Goal: Task Accomplishment & Management: Use online tool/utility

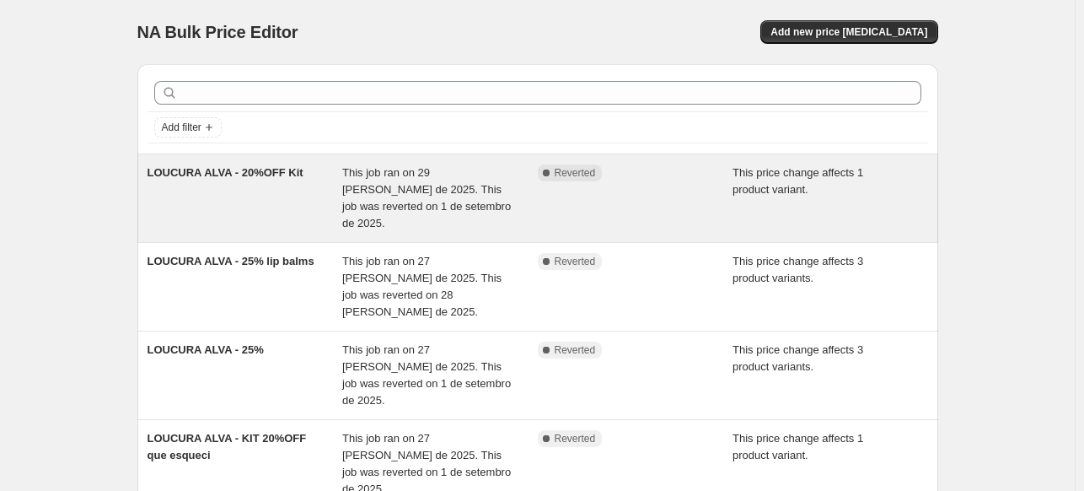
click at [722, 191] on div "Complete Reverted" at bounding box center [636, 197] width 196 height 67
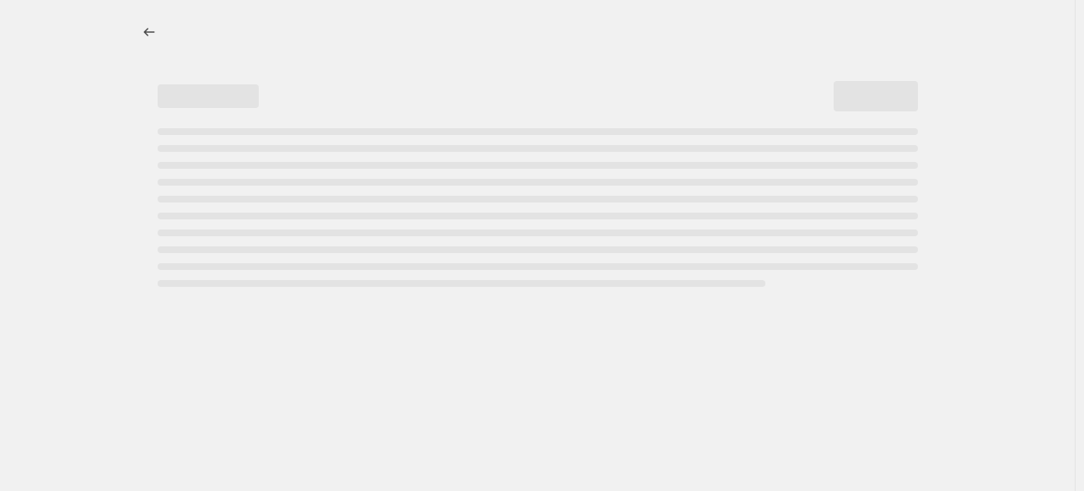
select select "pcap"
select select "no_change"
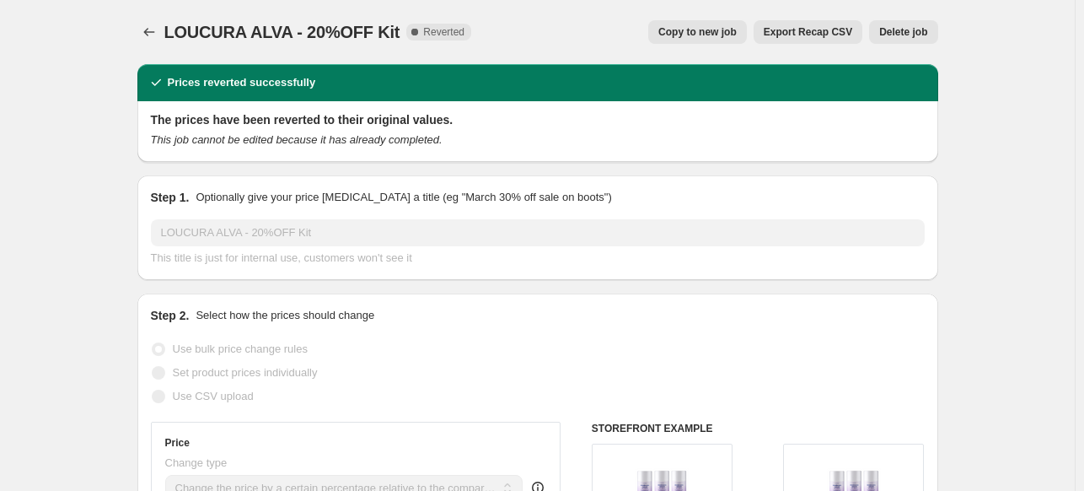
click at [916, 27] on span "Delete job" at bounding box center [903, 31] width 48 height 13
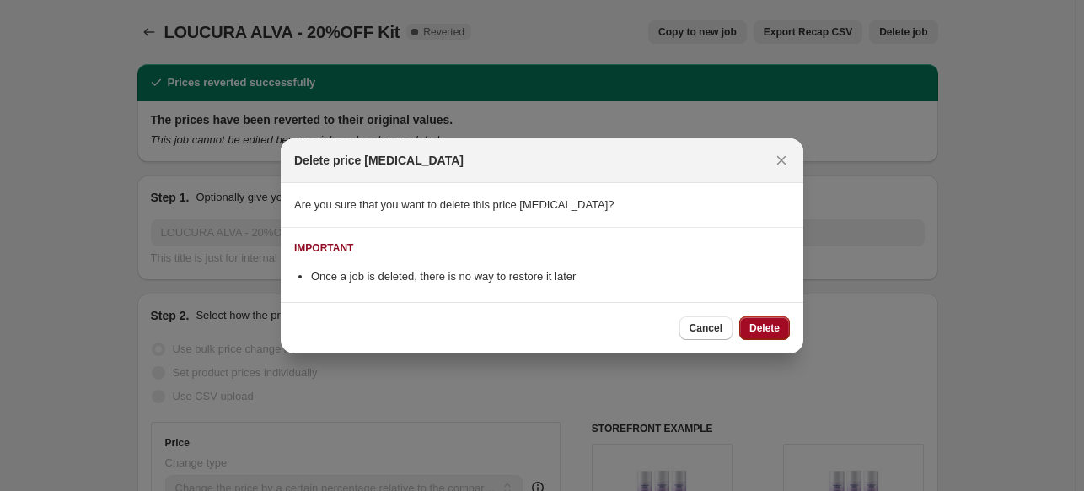
click at [760, 322] on span "Delete" at bounding box center [764, 327] width 30 height 13
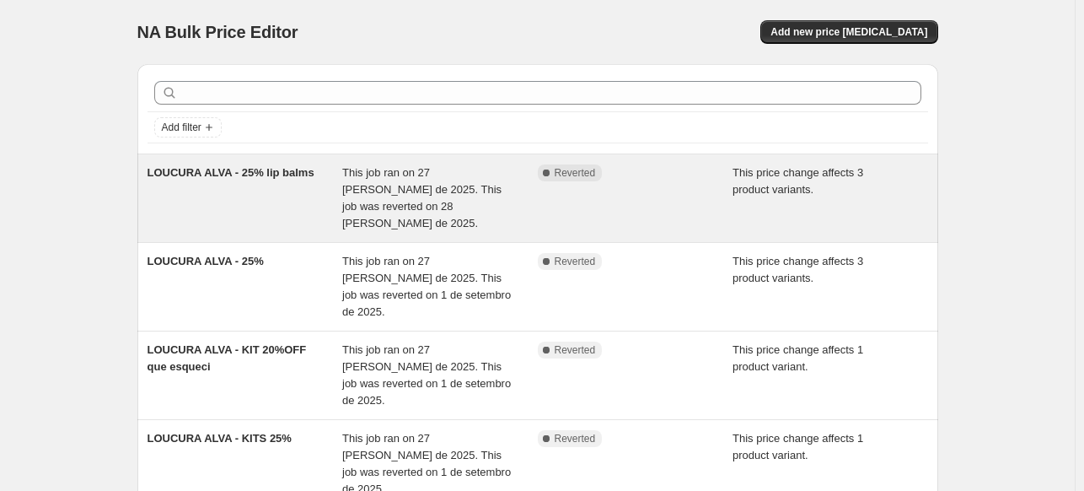
click at [676, 214] on div "Complete Reverted" at bounding box center [636, 197] width 196 height 67
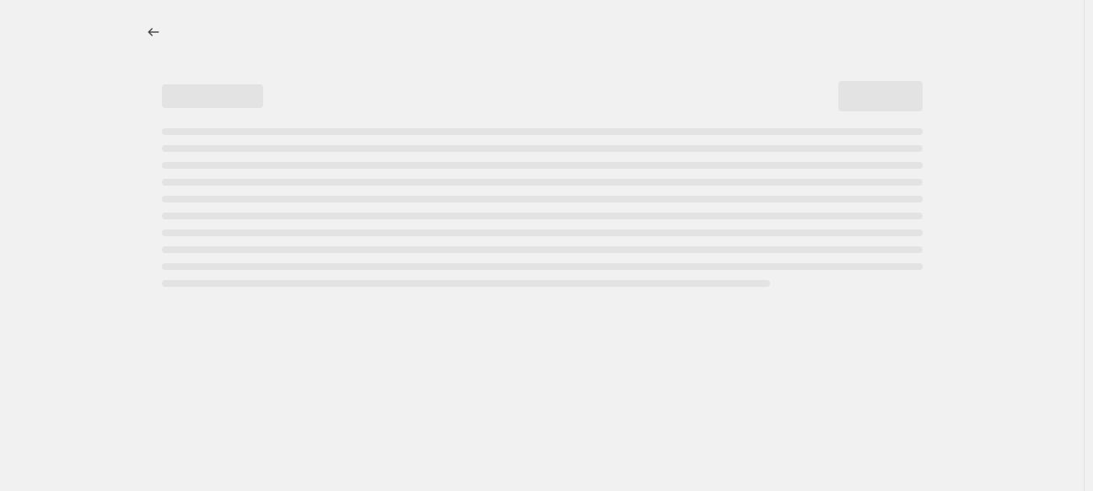
select select "pcap"
select select "no_change"
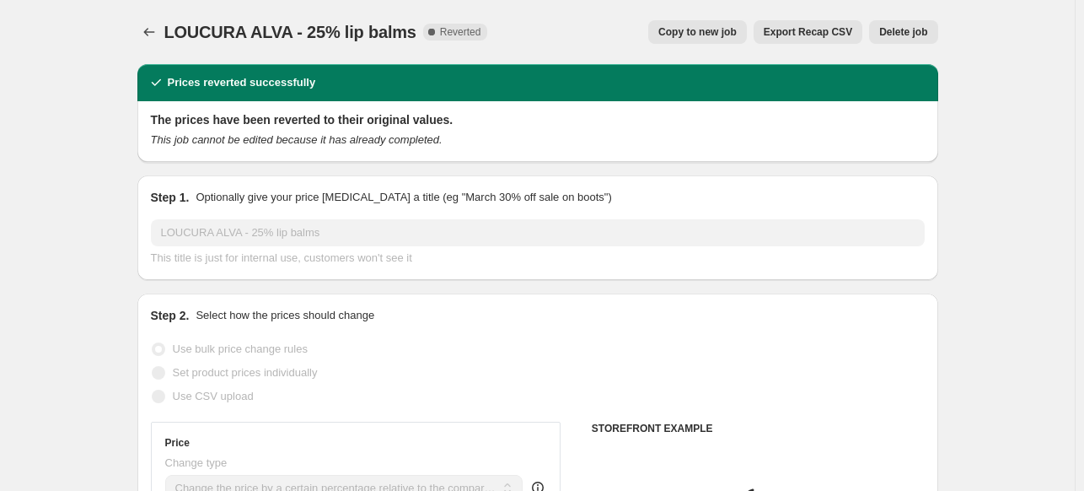
click at [898, 30] on span "Delete job" at bounding box center [903, 31] width 48 height 13
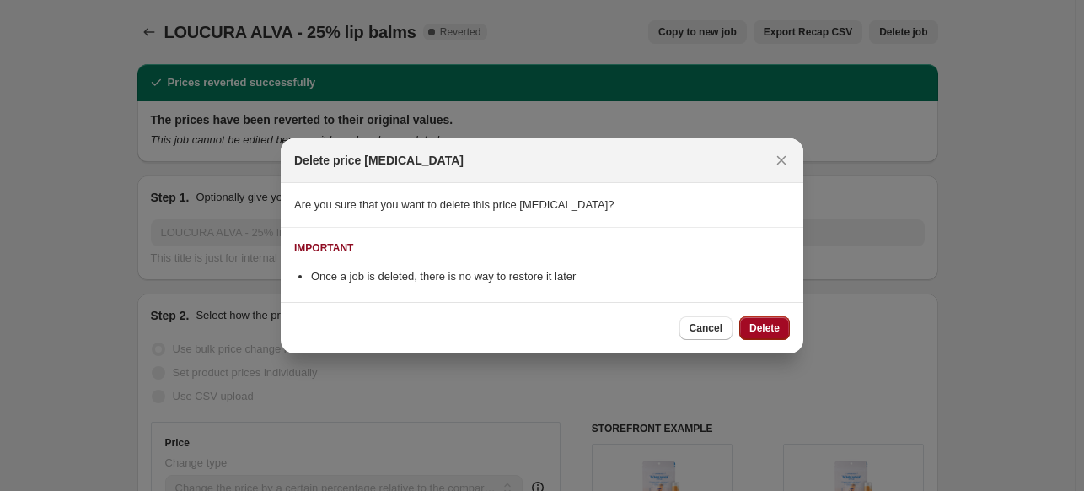
click at [762, 324] on span "Delete" at bounding box center [764, 327] width 30 height 13
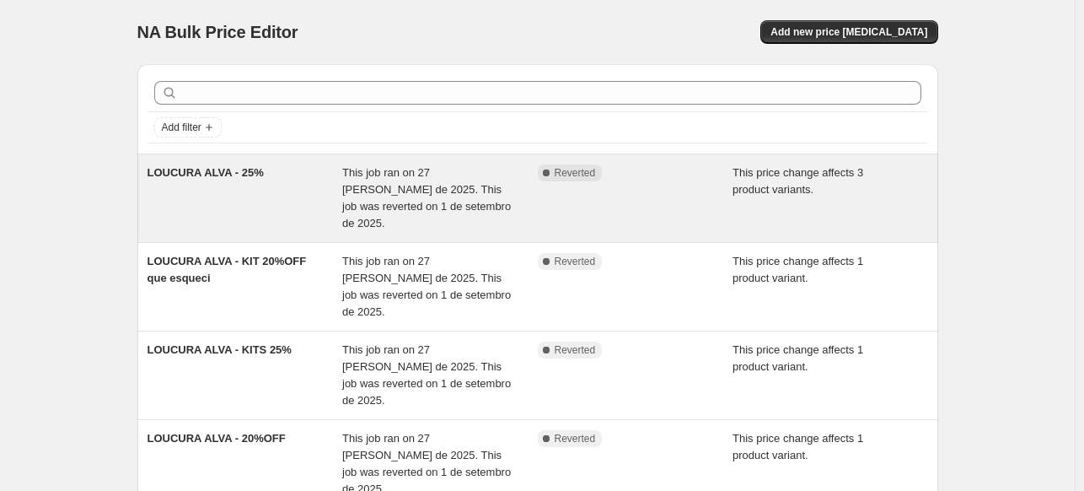
click at [686, 219] on div "LOUCURA [PERSON_NAME] - 25% This job ran on 27 [PERSON_NAME] de 2025. This job …" at bounding box center [537, 198] width 801 height 88
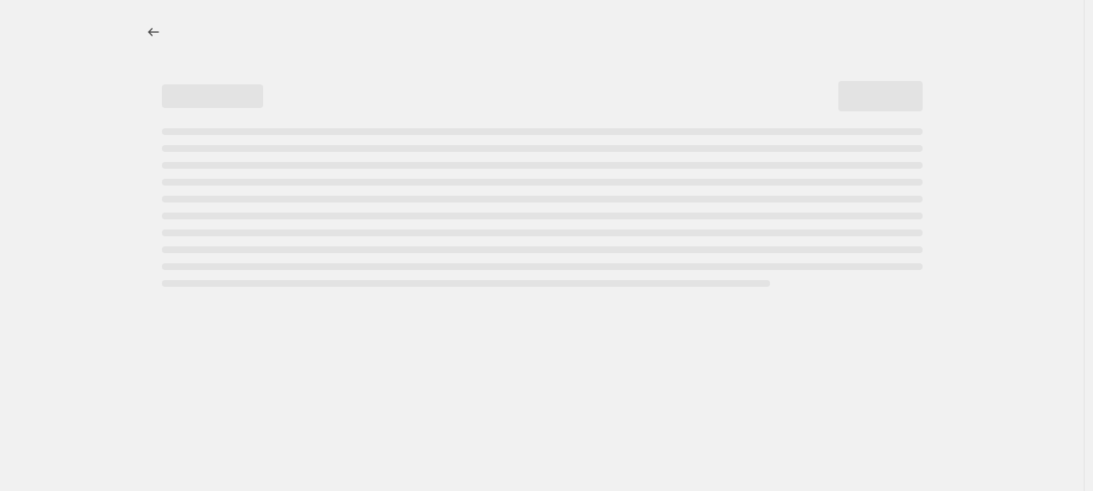
select select "pcap"
select select "no_change"
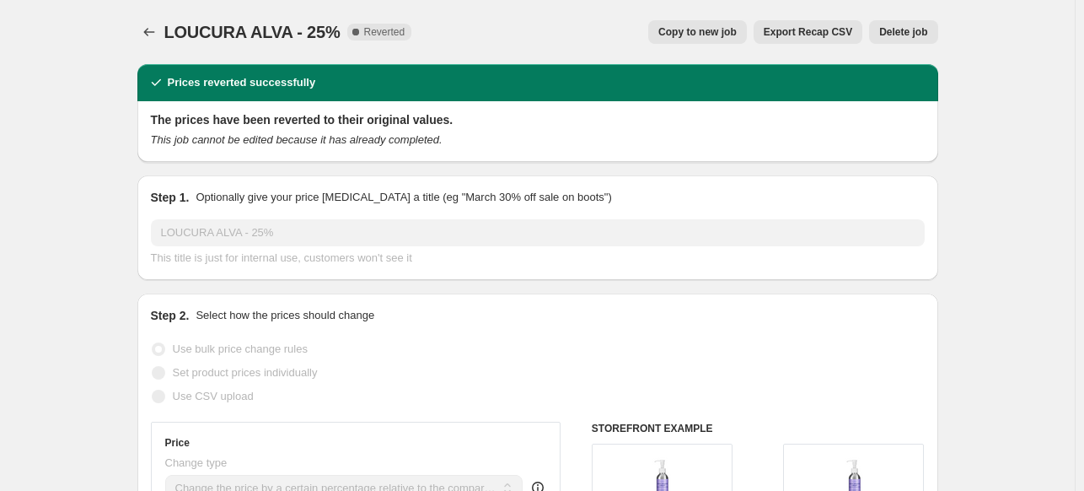
click at [912, 32] on span "Delete job" at bounding box center [903, 31] width 48 height 13
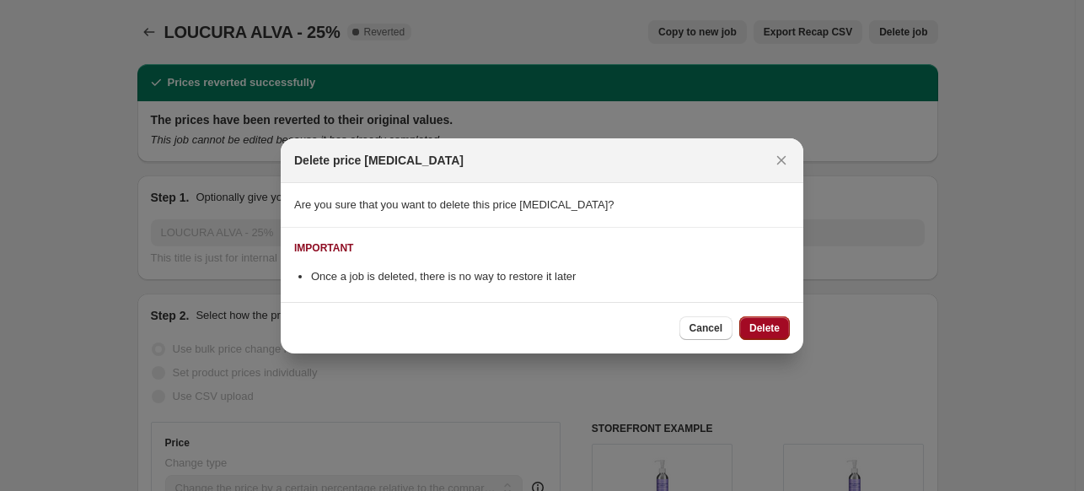
click at [748, 319] on button "Delete" at bounding box center [764, 328] width 51 height 24
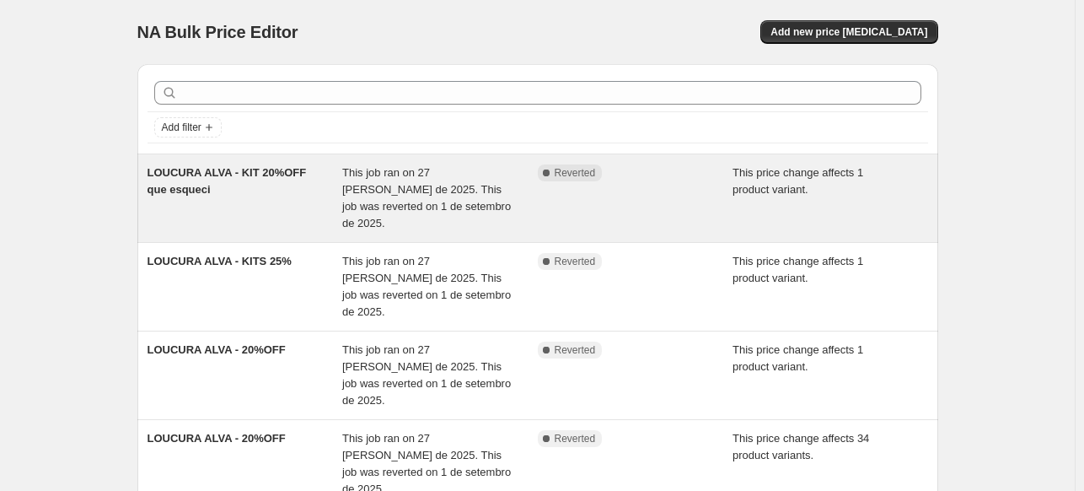
click at [640, 222] on div "LOUCURA [PERSON_NAME] - KIT 20%OFF que esqueci This job ran on 27 [PERSON_NAME]…" at bounding box center [537, 198] width 801 height 88
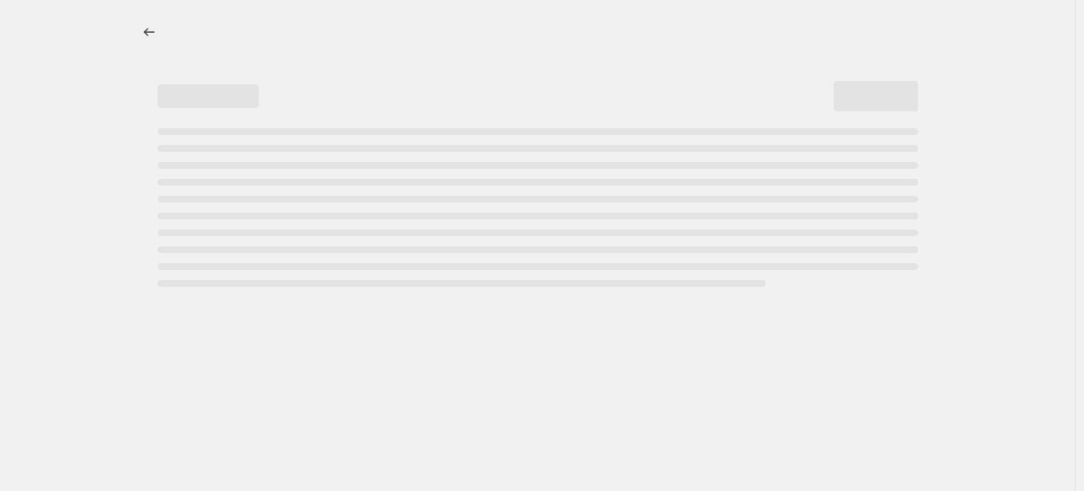
select select "pcap"
select select "no_change"
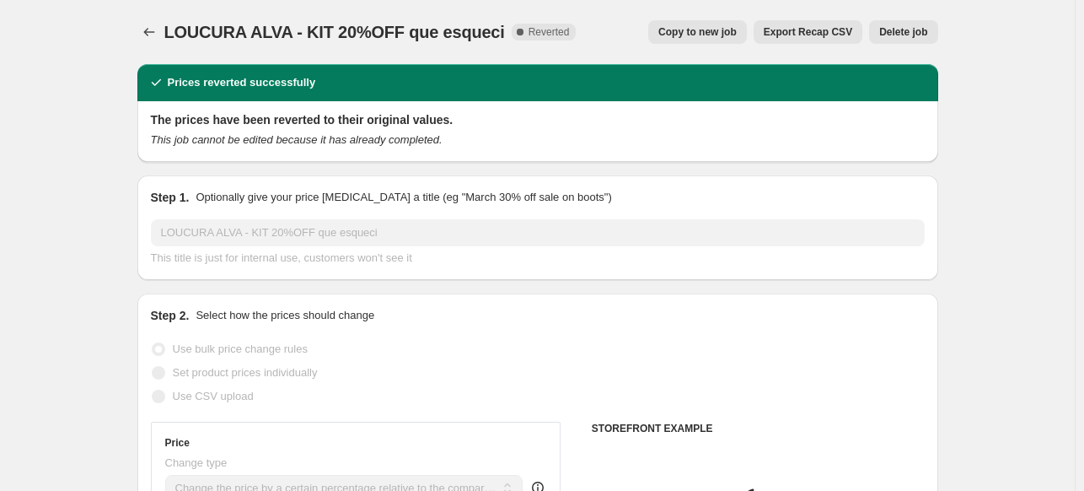
click at [911, 43] on button "Delete job" at bounding box center [903, 32] width 68 height 24
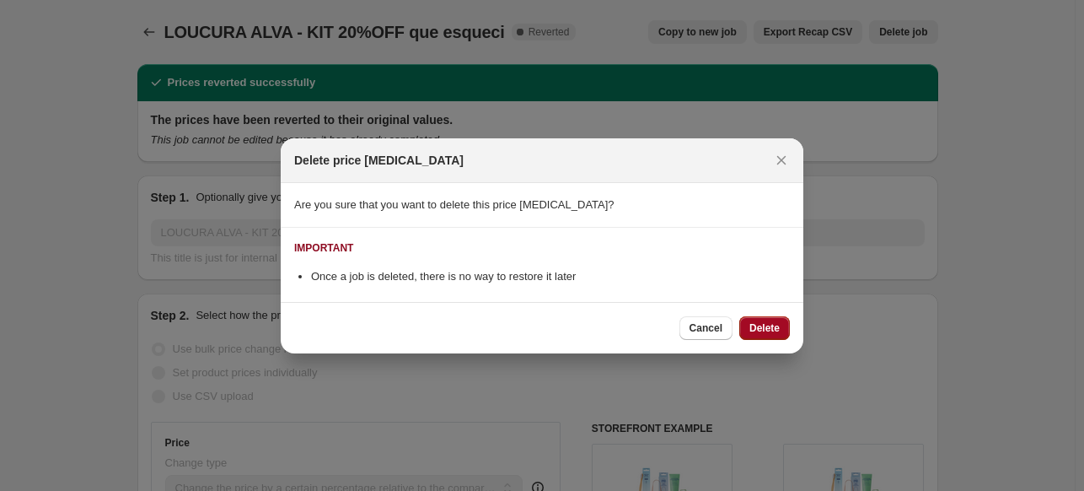
click at [769, 329] on span "Delete" at bounding box center [764, 327] width 30 height 13
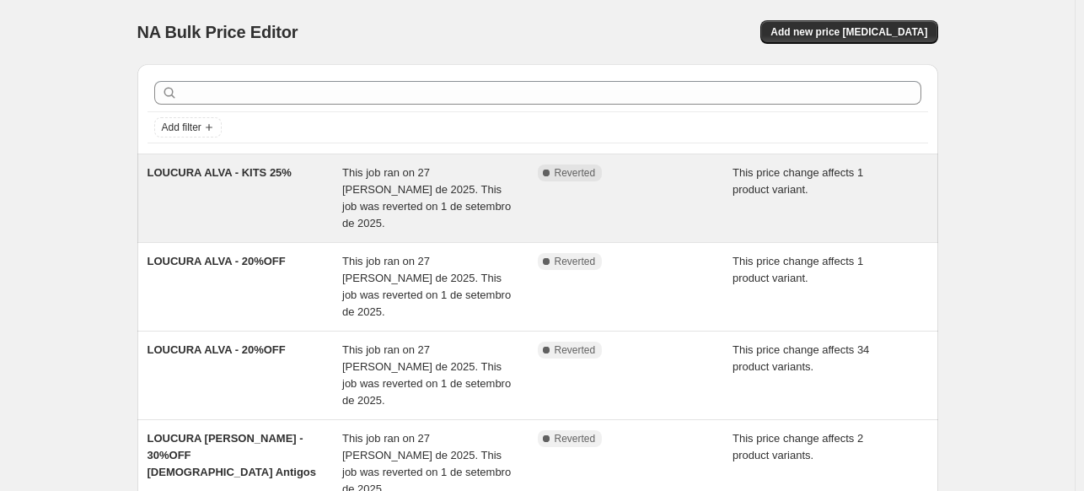
click at [671, 221] on div "LOUCURA [PERSON_NAME] - KITS 25% This job ran on 27 [PERSON_NAME] de 2025. This…" at bounding box center [537, 198] width 801 height 88
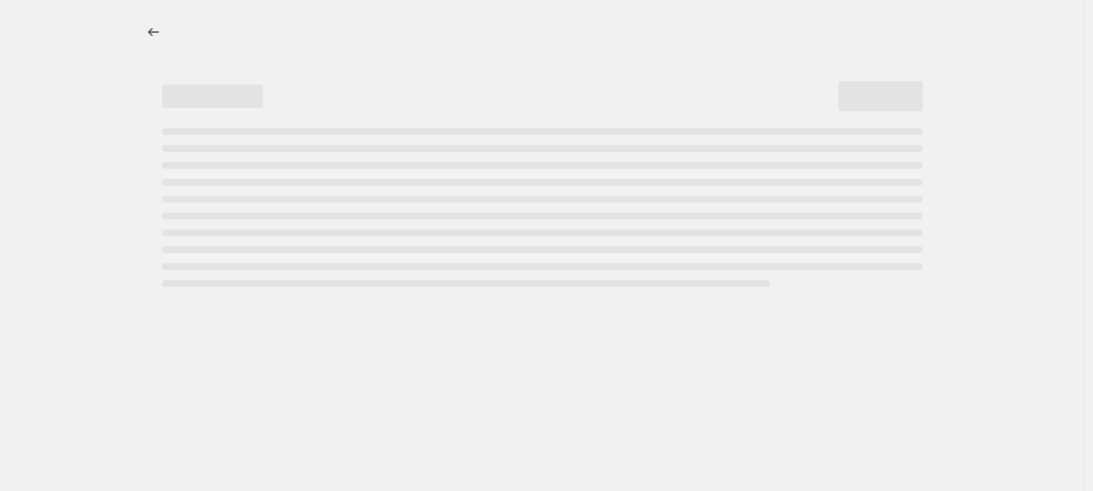
select select "pcap"
select select "no_change"
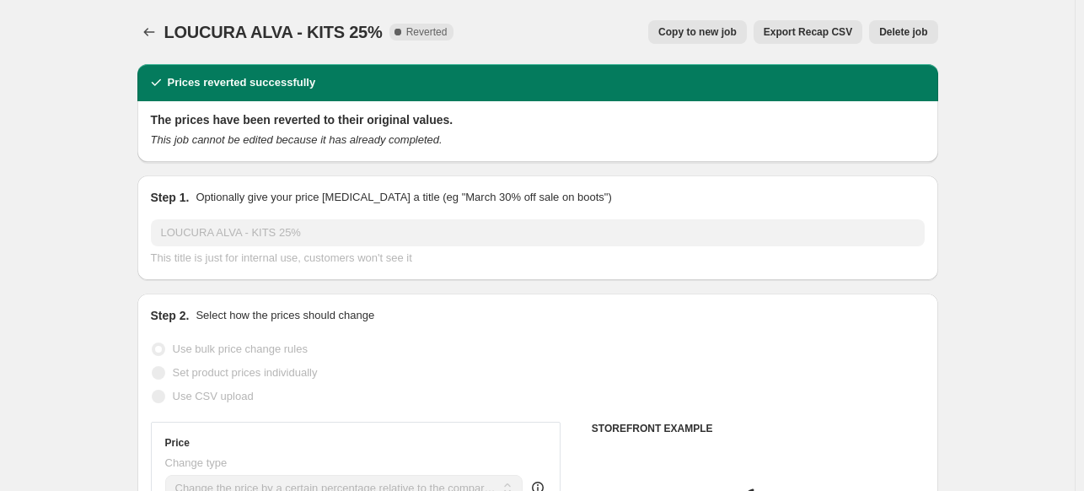
click at [913, 29] on span "Delete job" at bounding box center [903, 31] width 48 height 13
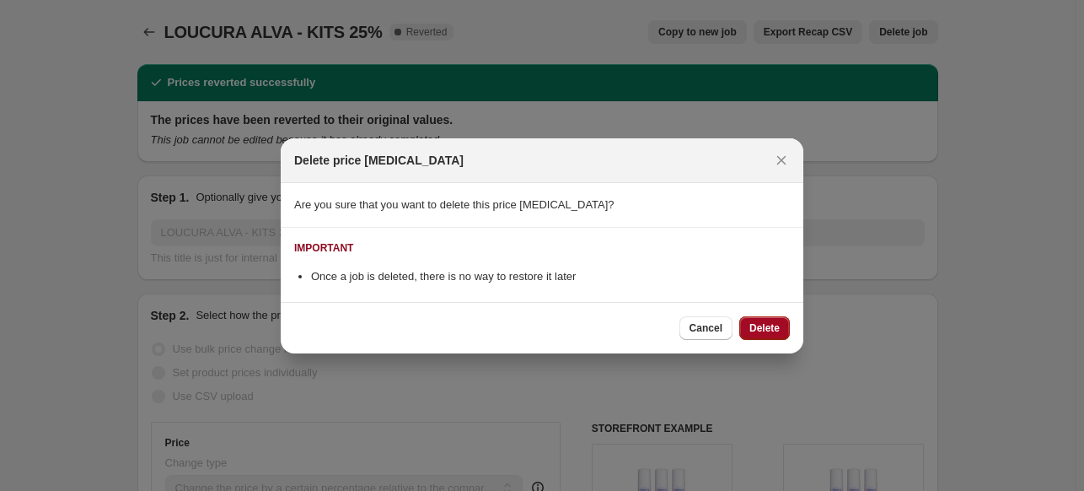
click at [762, 325] on span "Delete" at bounding box center [764, 327] width 30 height 13
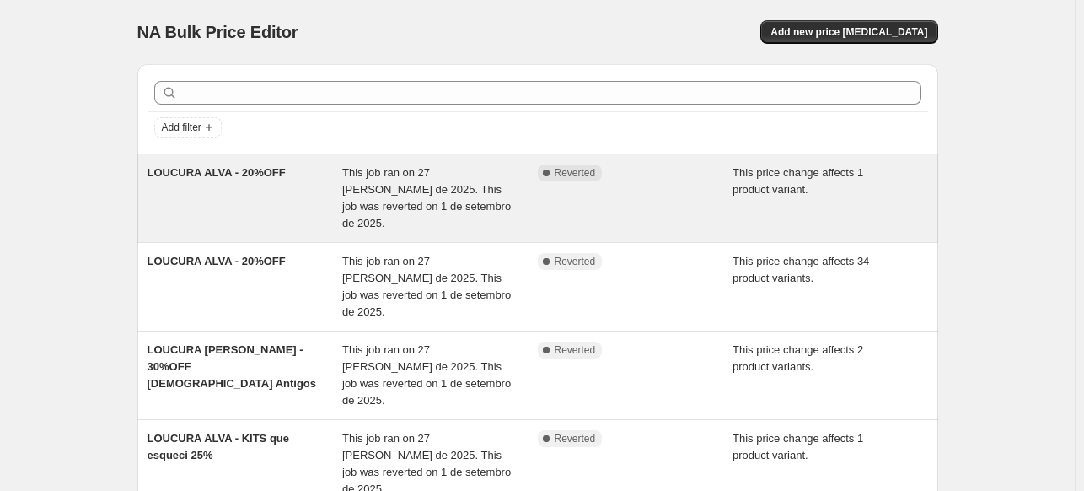
click at [708, 211] on div "Complete Reverted" at bounding box center [636, 197] width 196 height 67
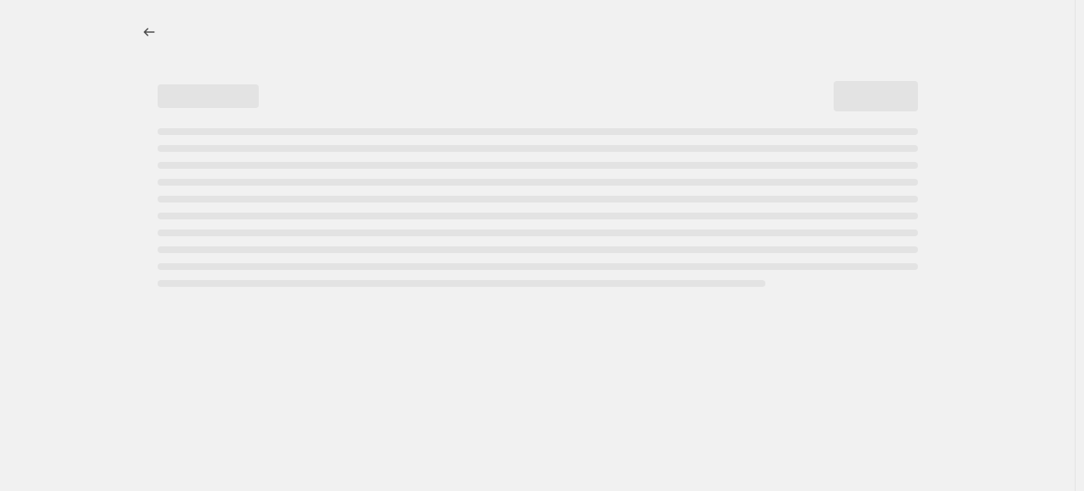
select select "pcap"
select select "no_change"
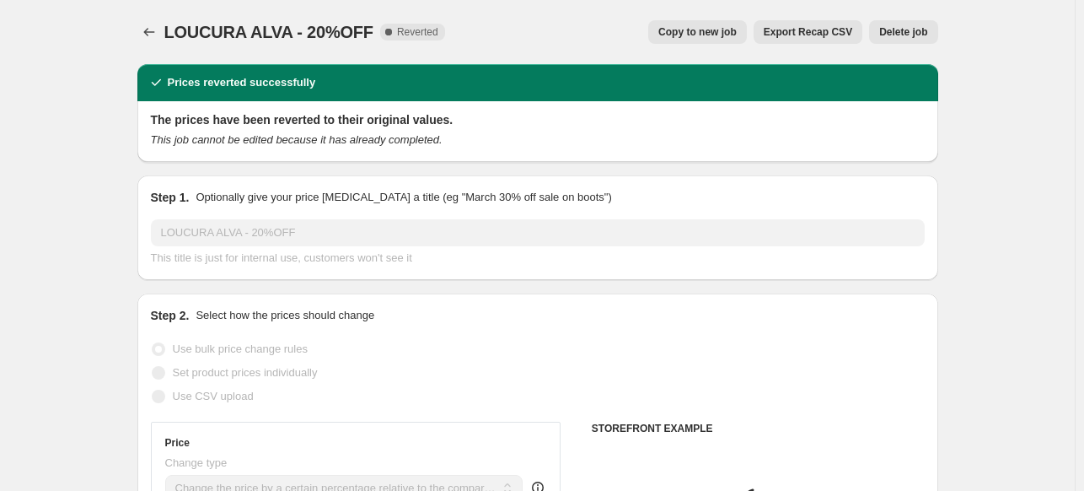
click at [904, 36] on span "Delete job" at bounding box center [903, 31] width 48 height 13
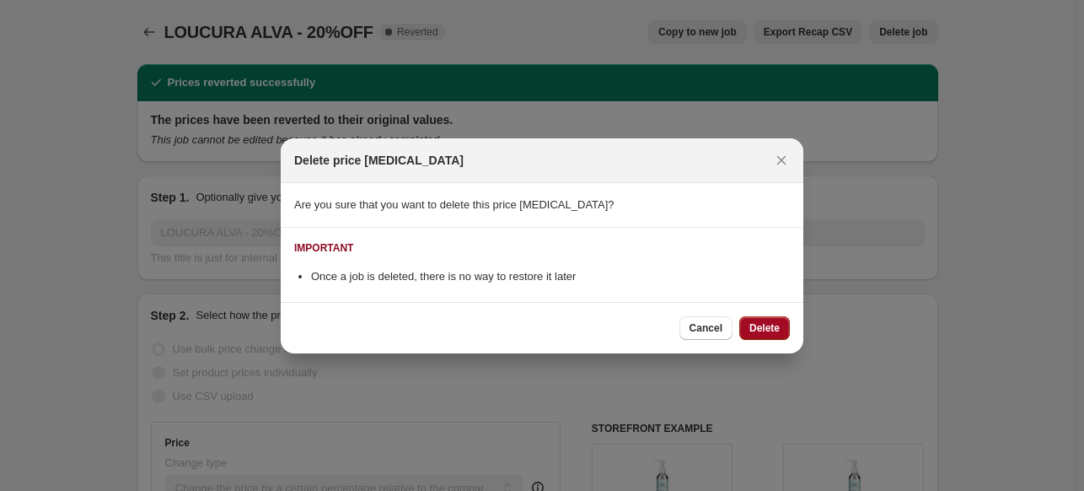
click at [752, 316] on button "Delete" at bounding box center [764, 328] width 51 height 24
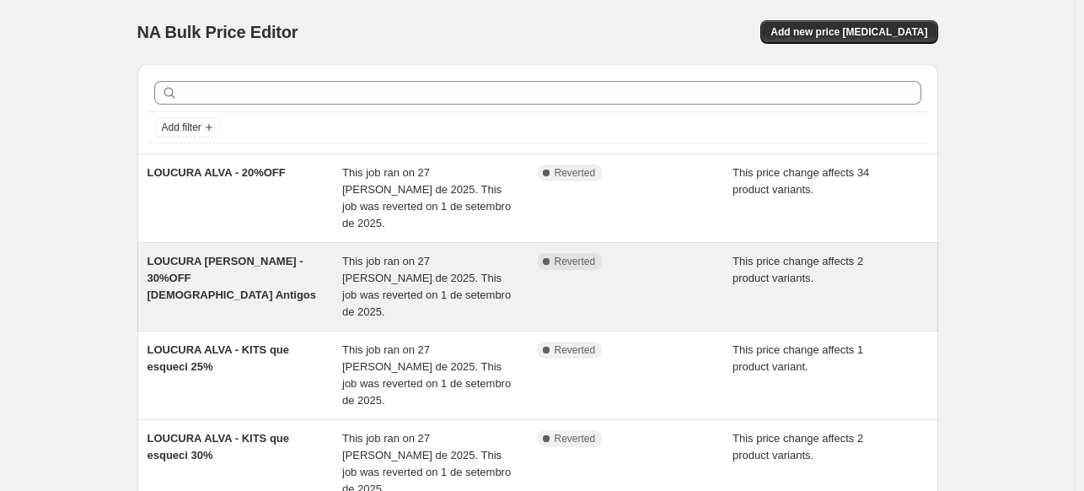
click at [642, 253] on div "Complete Reverted" at bounding box center [623, 261] width 170 height 17
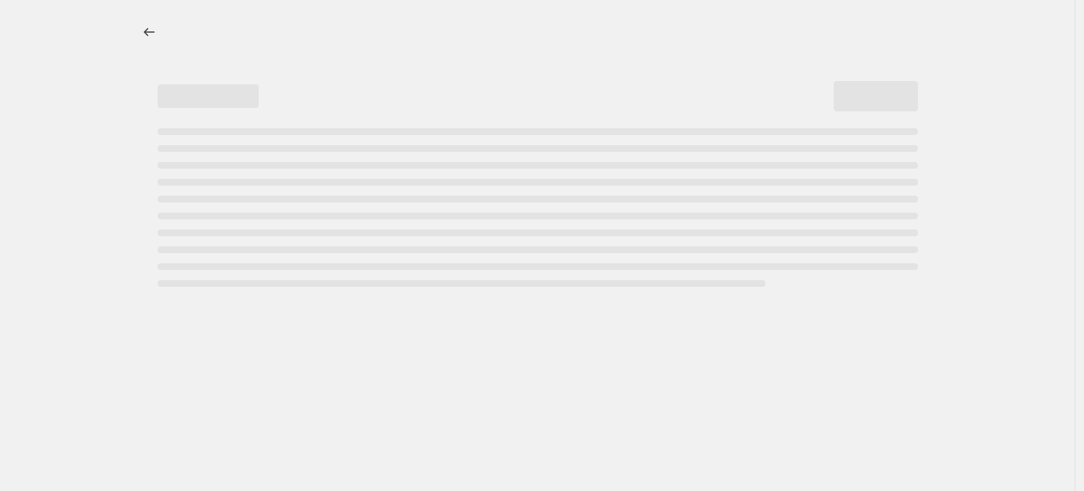
select select "pcap"
select select "no_change"
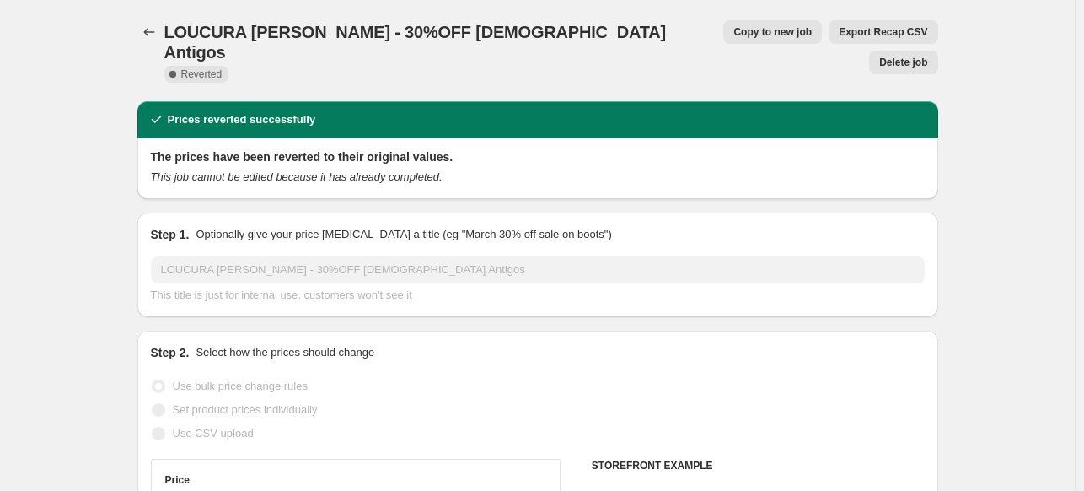
click at [905, 56] on span "Delete job" at bounding box center [903, 62] width 48 height 13
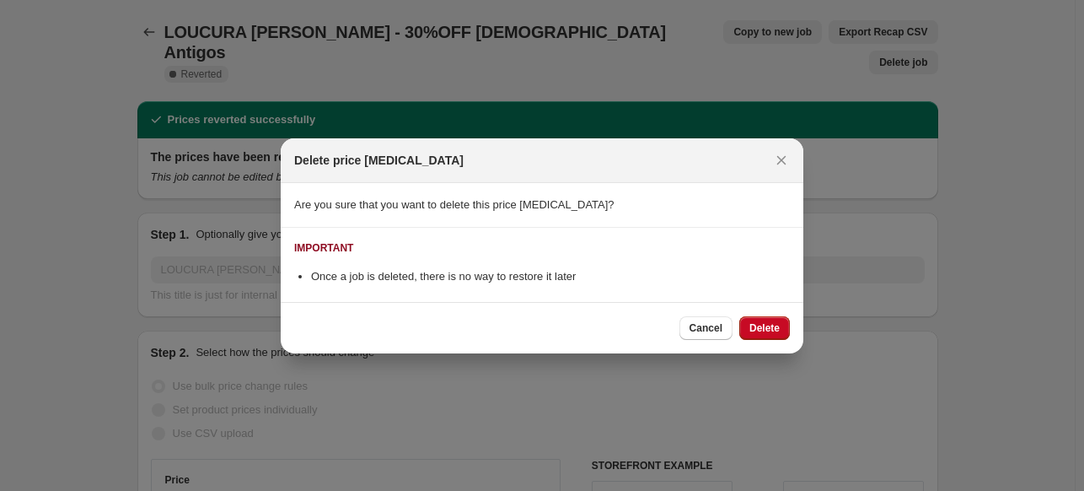
click at [771, 334] on span "Delete" at bounding box center [764, 327] width 30 height 13
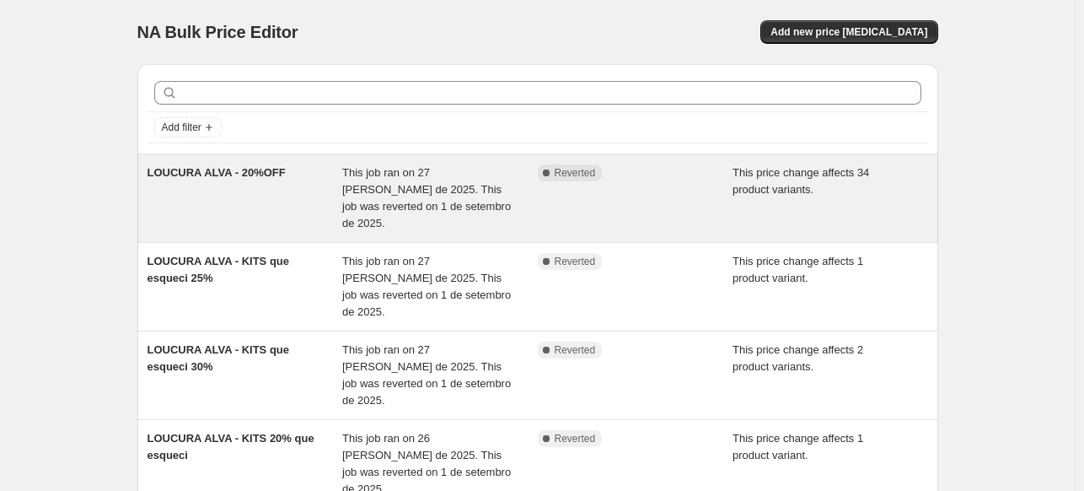
click at [652, 199] on div "Complete Reverted" at bounding box center [636, 197] width 196 height 67
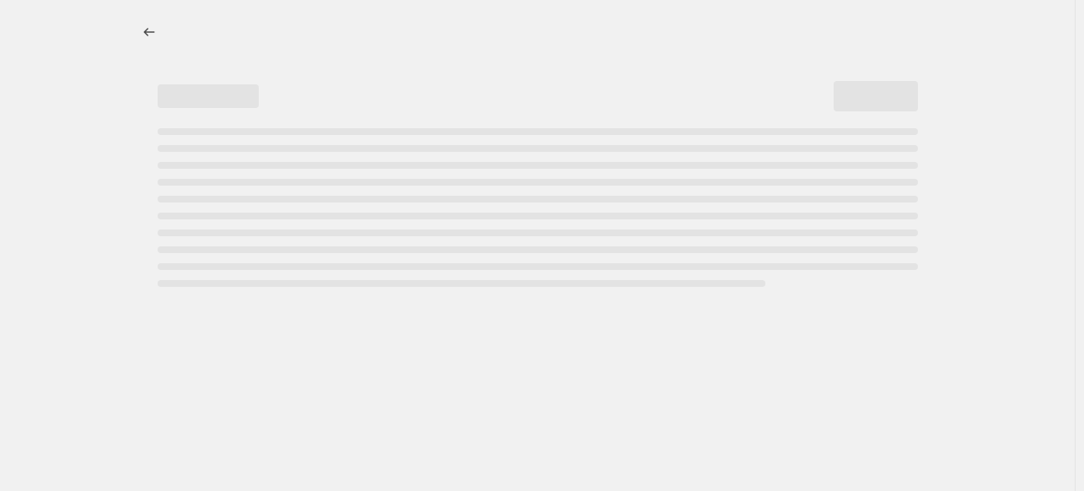
select select "pcap"
select select "no_change"
select select "collection"
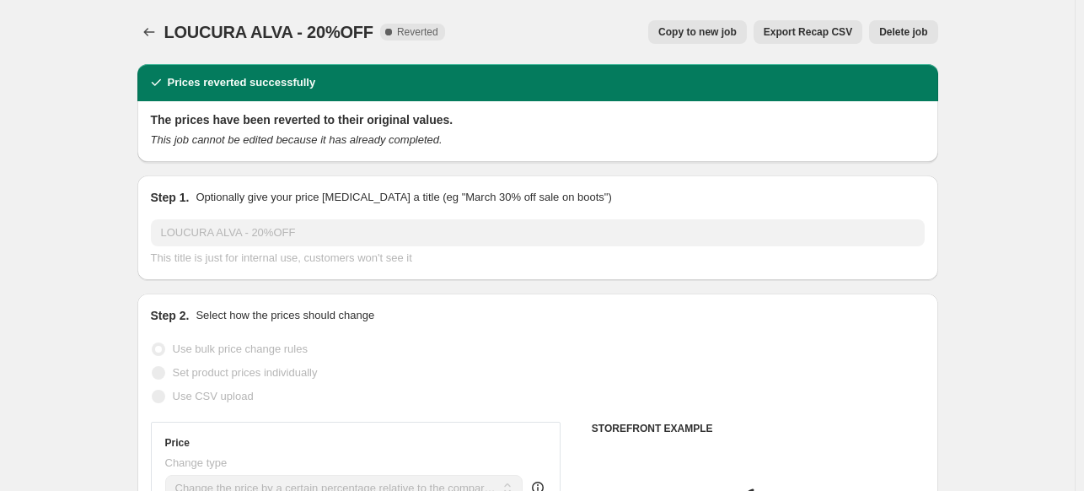
click at [911, 35] on span "Delete job" at bounding box center [903, 31] width 48 height 13
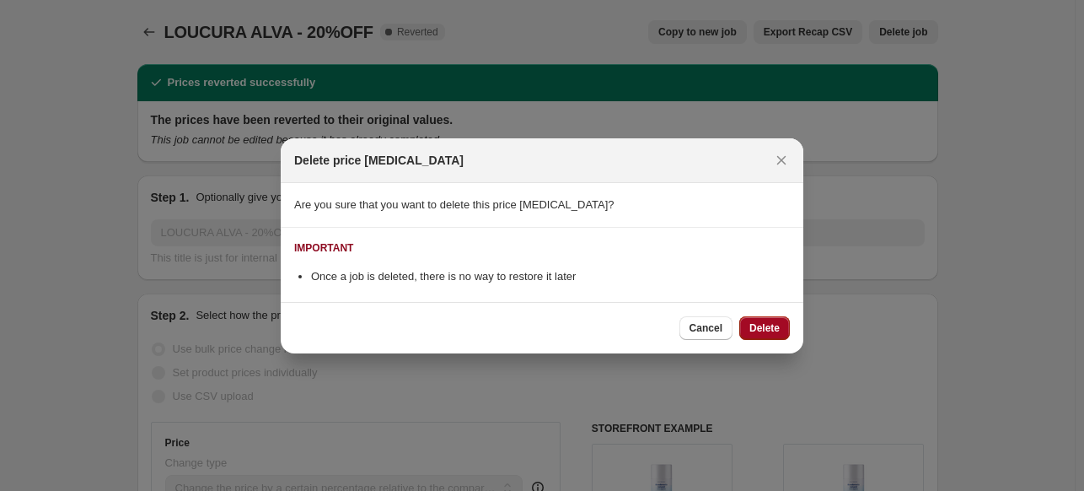
click at [786, 330] on button "Delete" at bounding box center [764, 328] width 51 height 24
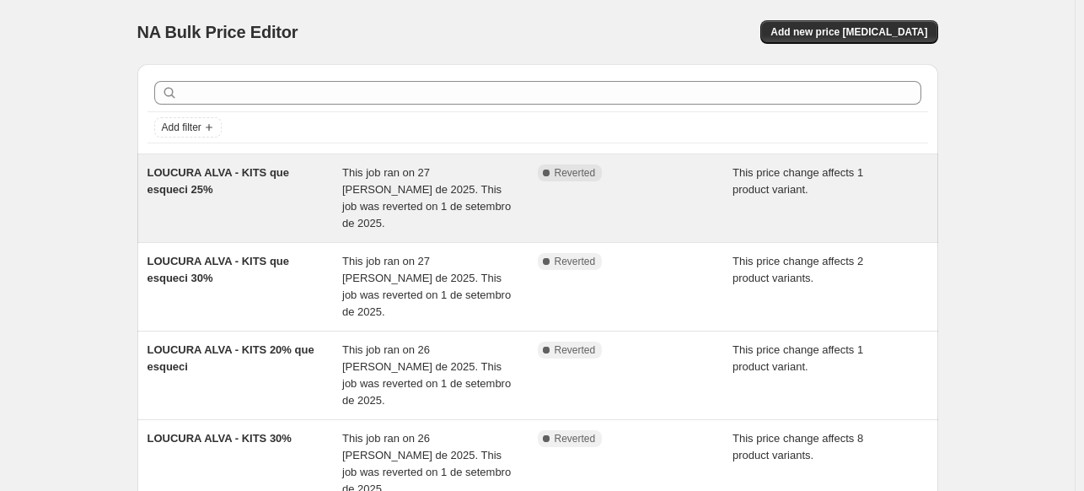
click at [738, 218] on div "LOUCURA [PERSON_NAME] - KITS que esqueci 25% This job ran on 27 [PERSON_NAME] d…" at bounding box center [537, 198] width 801 height 88
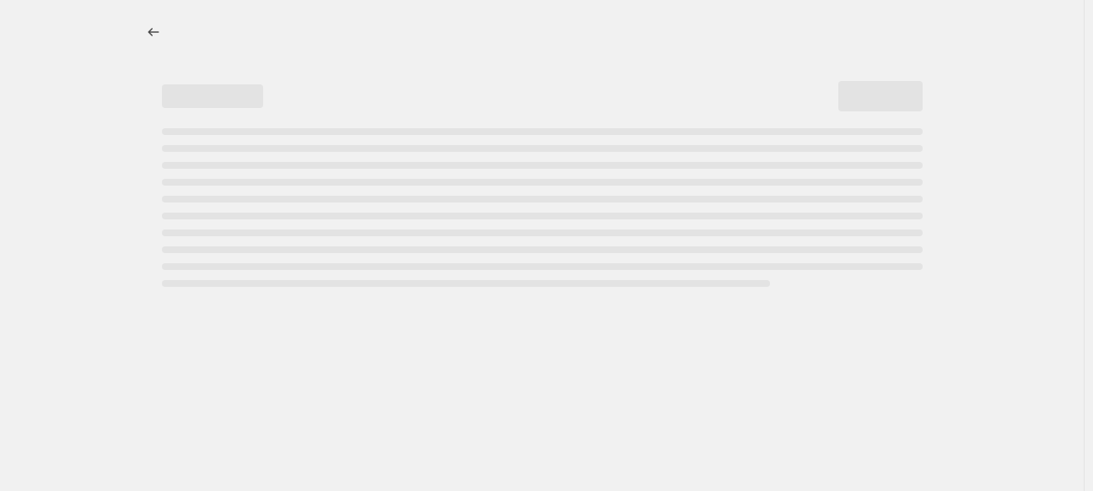
select select "pcap"
select select "no_change"
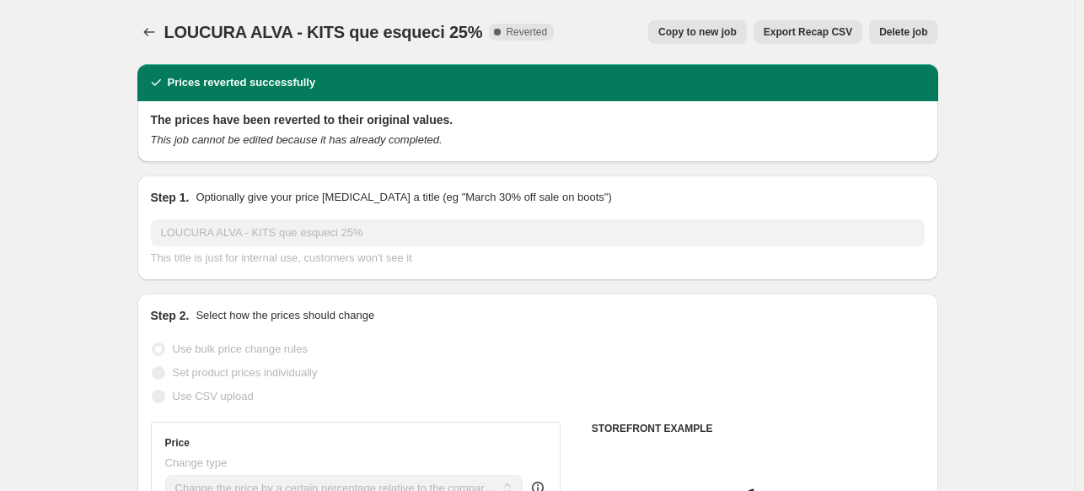
click at [899, 26] on span "Delete job" at bounding box center [903, 31] width 48 height 13
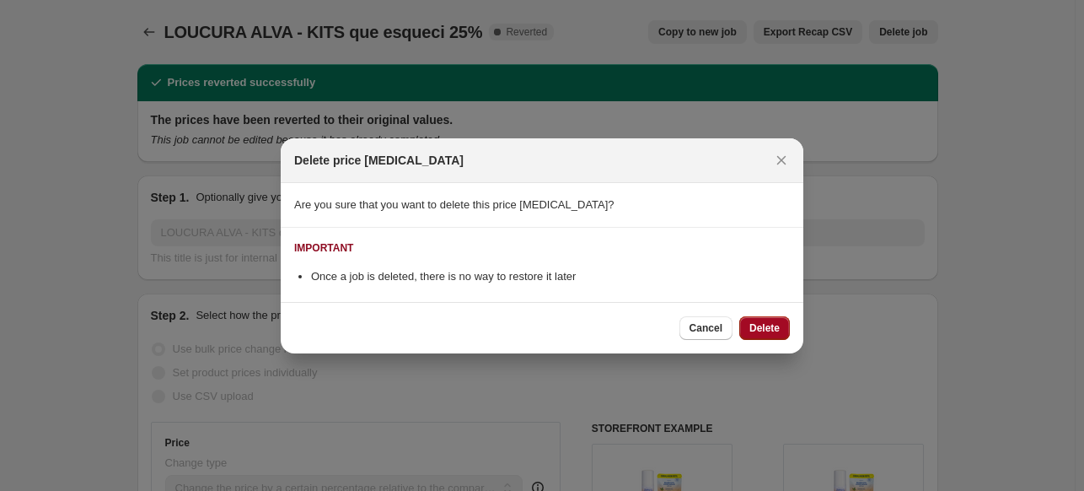
click at [761, 330] on span "Delete" at bounding box center [764, 327] width 30 height 13
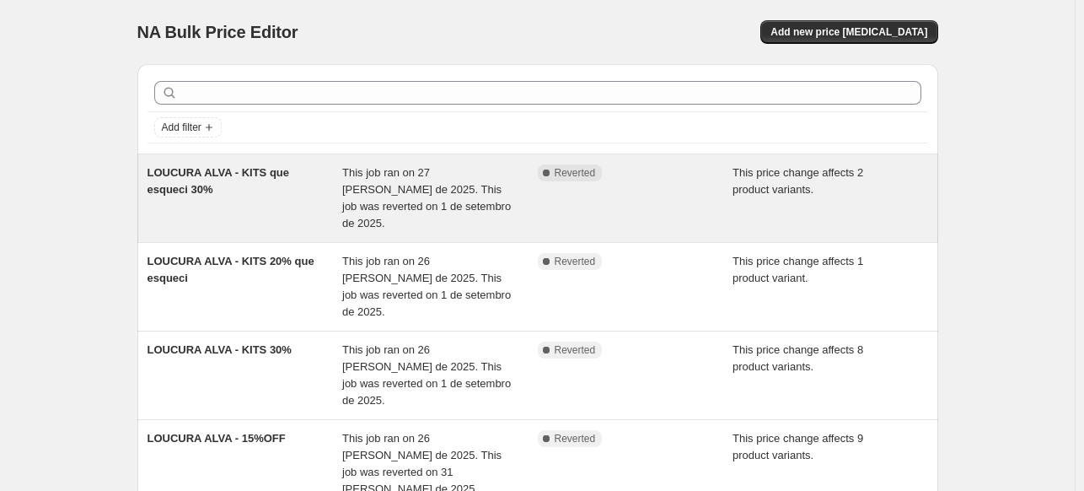
click at [772, 185] on span "This price change affects 2 product variants." at bounding box center [798, 181] width 131 height 30
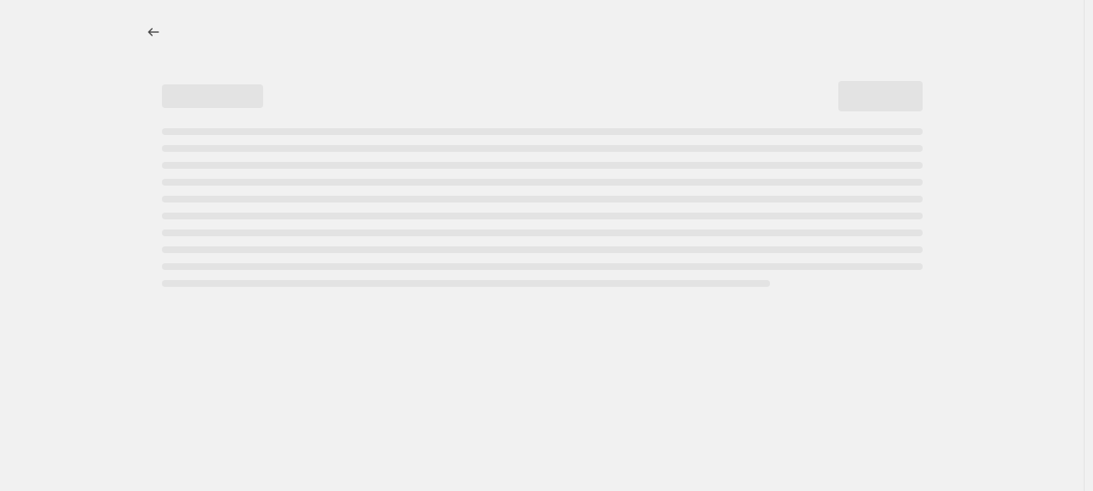
select select "pcap"
select select "no_change"
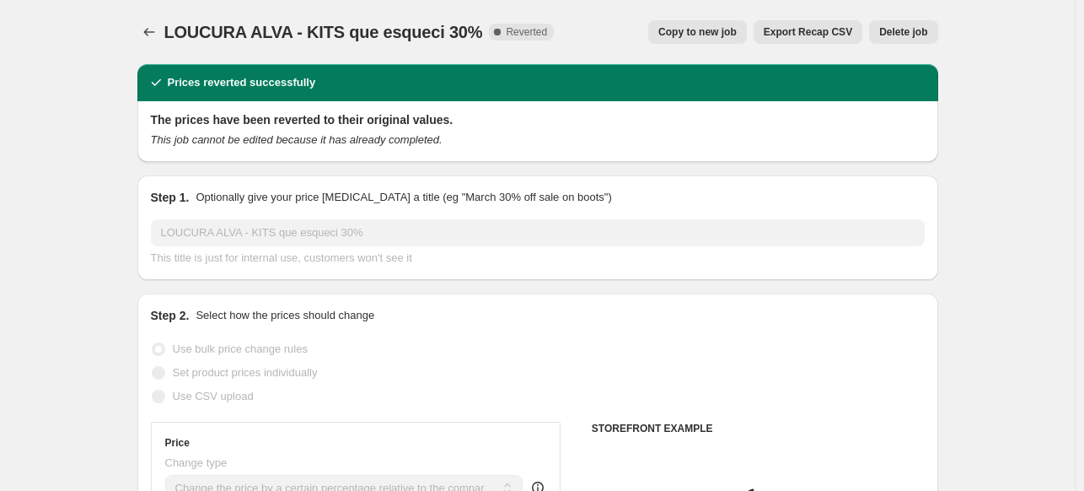
click at [889, 27] on span "Delete job" at bounding box center [903, 31] width 48 height 13
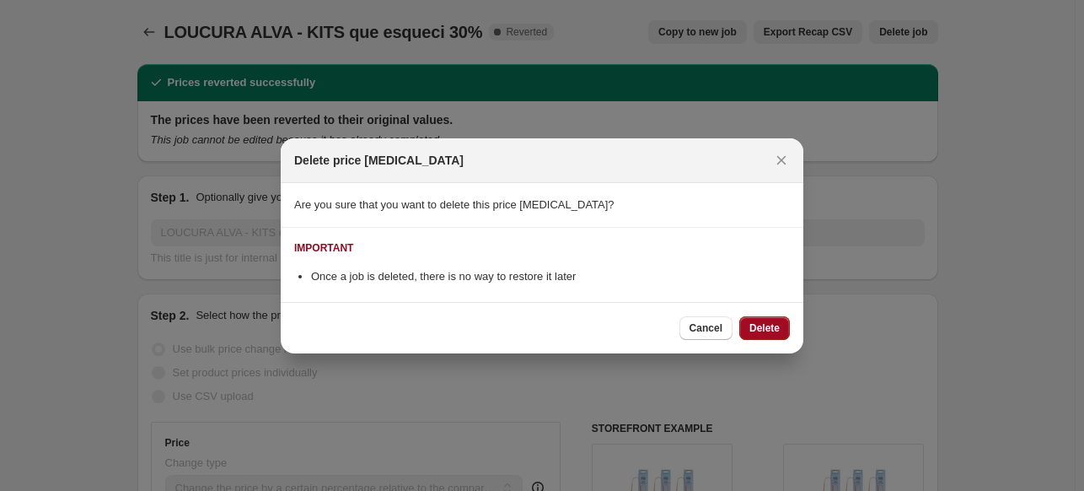
click at [775, 316] on button "Delete" at bounding box center [764, 328] width 51 height 24
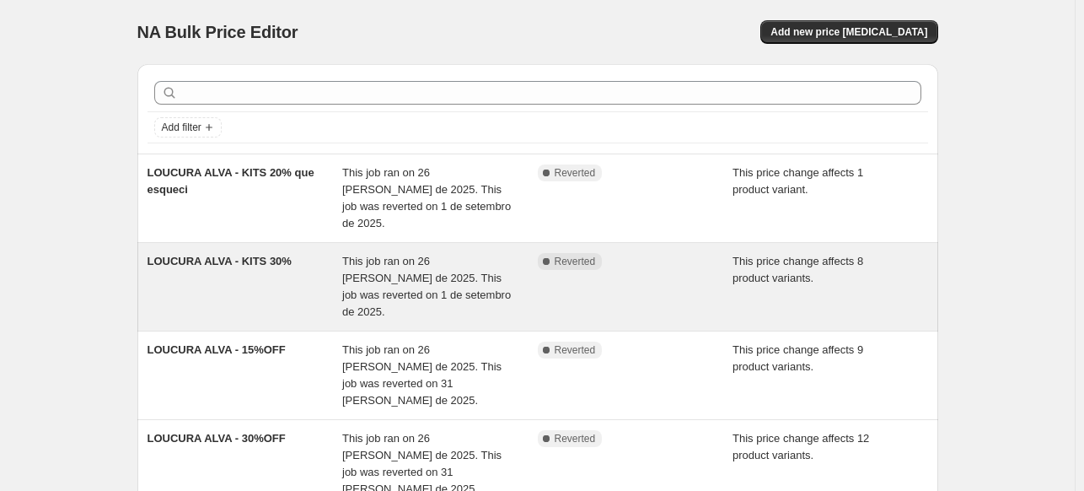
click at [695, 260] on div "Complete Reverted" at bounding box center [636, 286] width 196 height 67
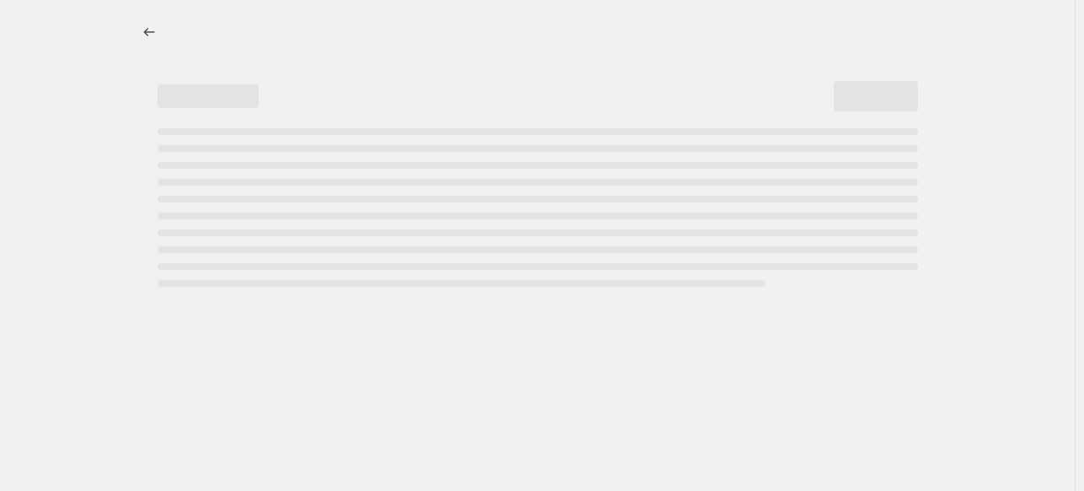
select select "pcap"
select select "no_change"
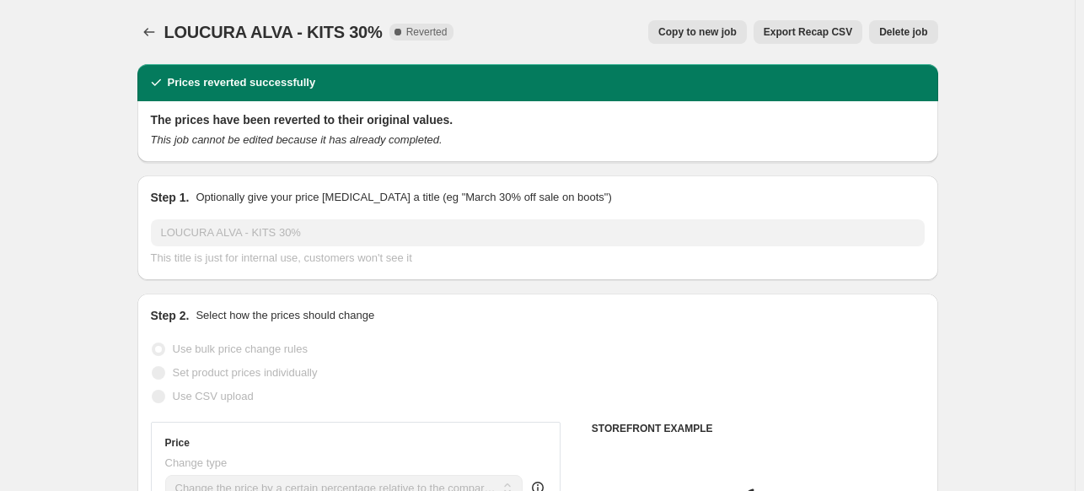
click at [892, 35] on span "Delete job" at bounding box center [903, 31] width 48 height 13
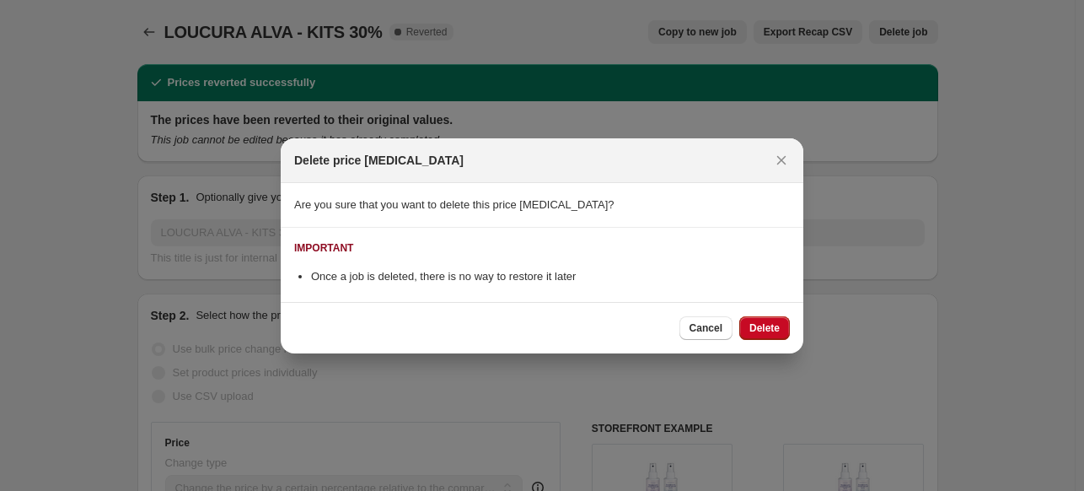
click at [751, 324] on span "Delete" at bounding box center [764, 327] width 30 height 13
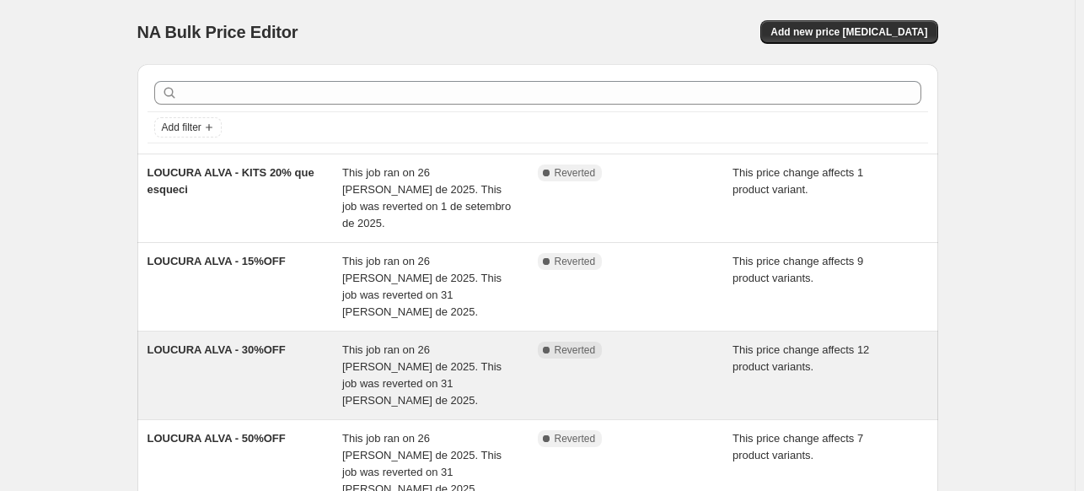
click at [695, 341] on div "Complete Reverted" at bounding box center [623, 349] width 170 height 17
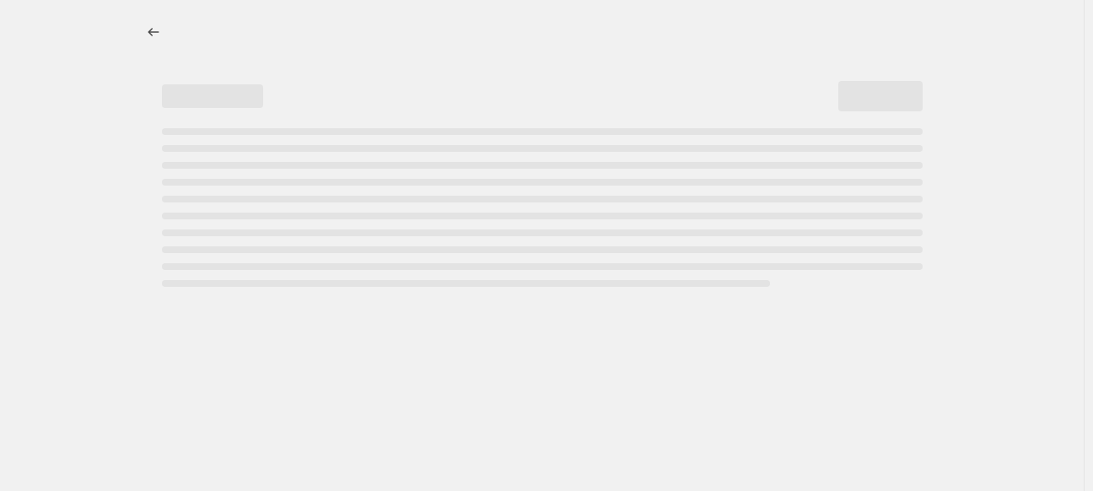
select select "pcap"
select select "no_change"
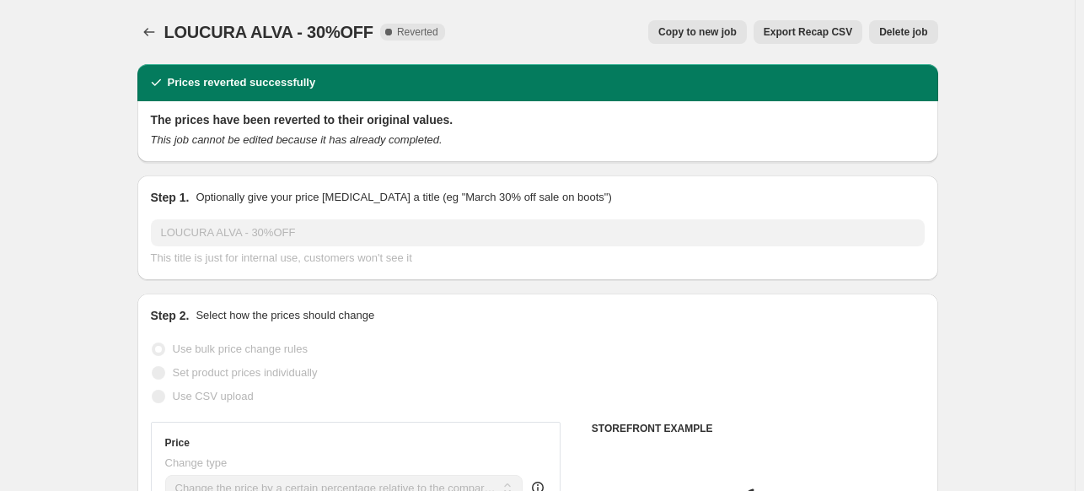
click at [910, 40] on button "Delete job" at bounding box center [903, 32] width 68 height 24
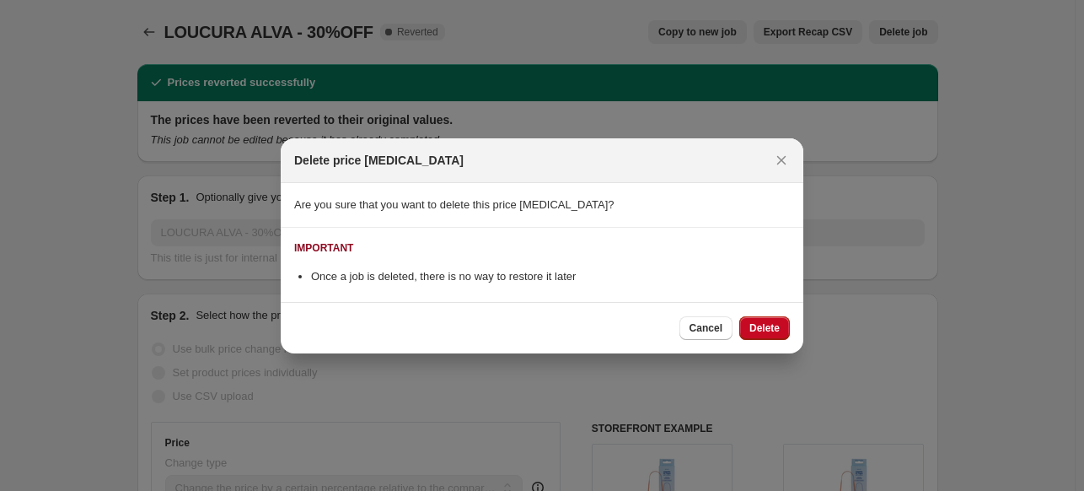
drag, startPoint x: 767, startPoint y: 325, endPoint x: 771, endPoint y: 309, distance: 16.6
click at [767, 326] on span "Delete" at bounding box center [764, 327] width 30 height 13
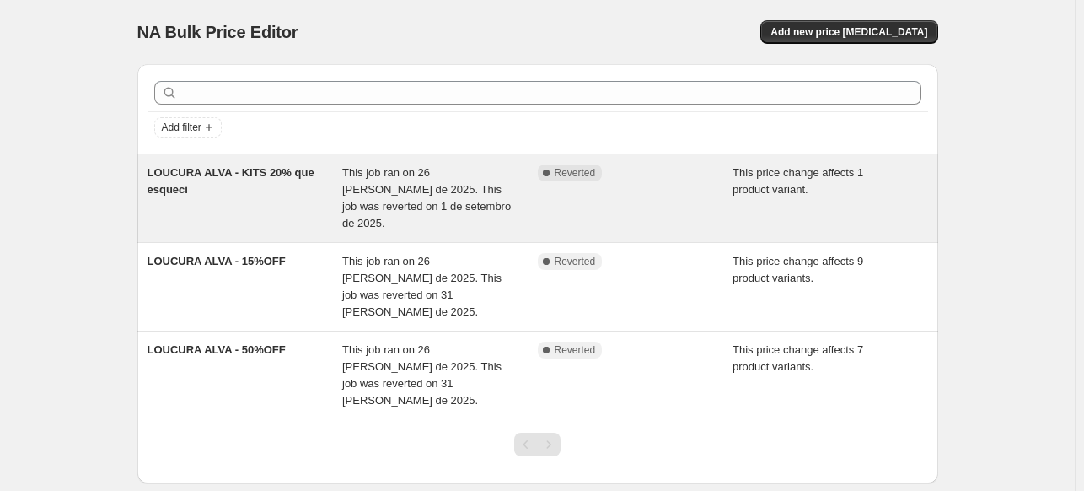
click at [695, 190] on div "Complete Reverted" at bounding box center [636, 197] width 196 height 67
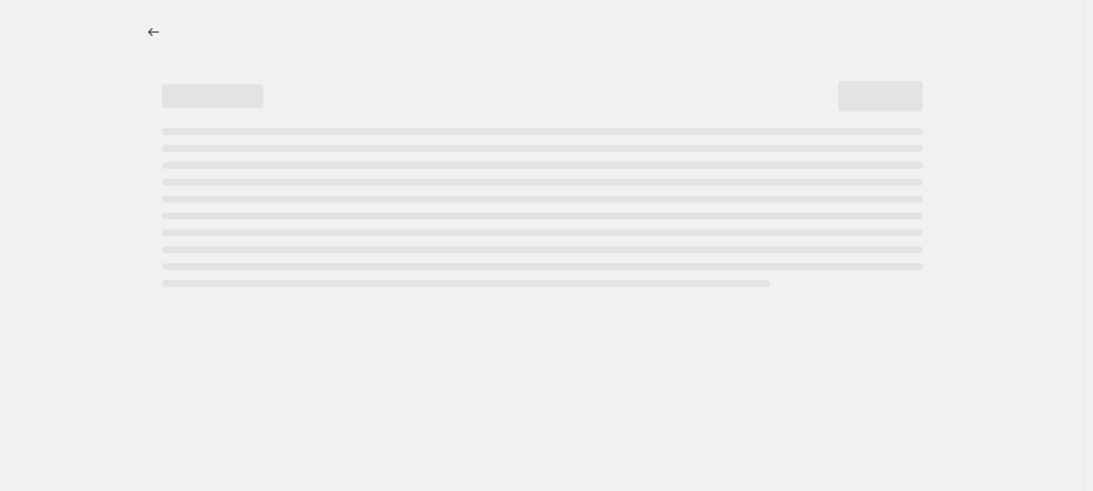
select select "pcap"
select select "no_change"
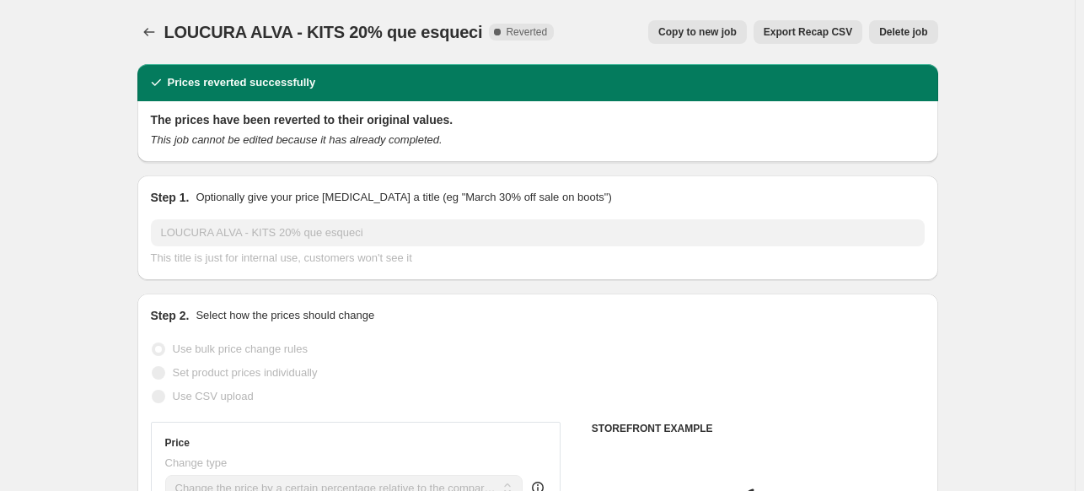
click at [907, 35] on span "Delete job" at bounding box center [903, 31] width 48 height 13
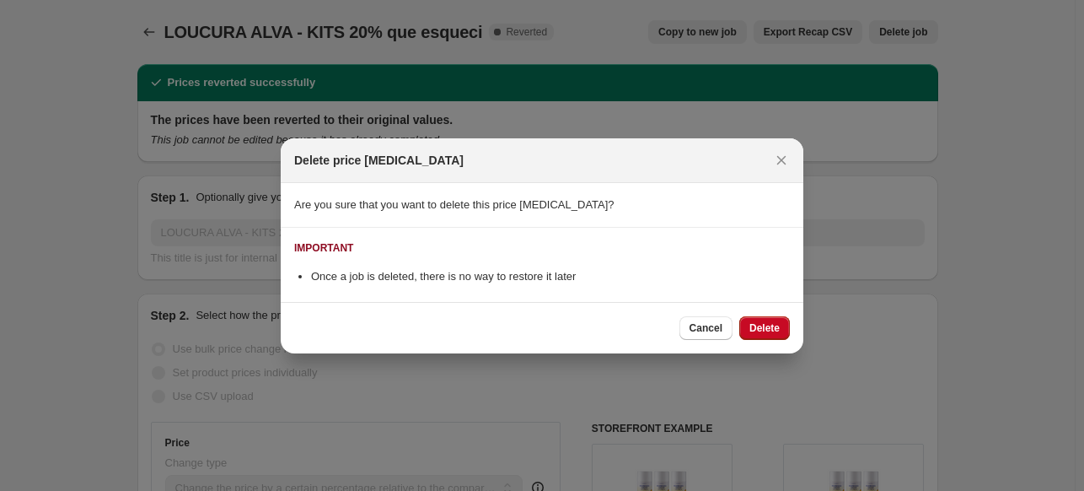
click at [760, 319] on button "Delete" at bounding box center [764, 328] width 51 height 24
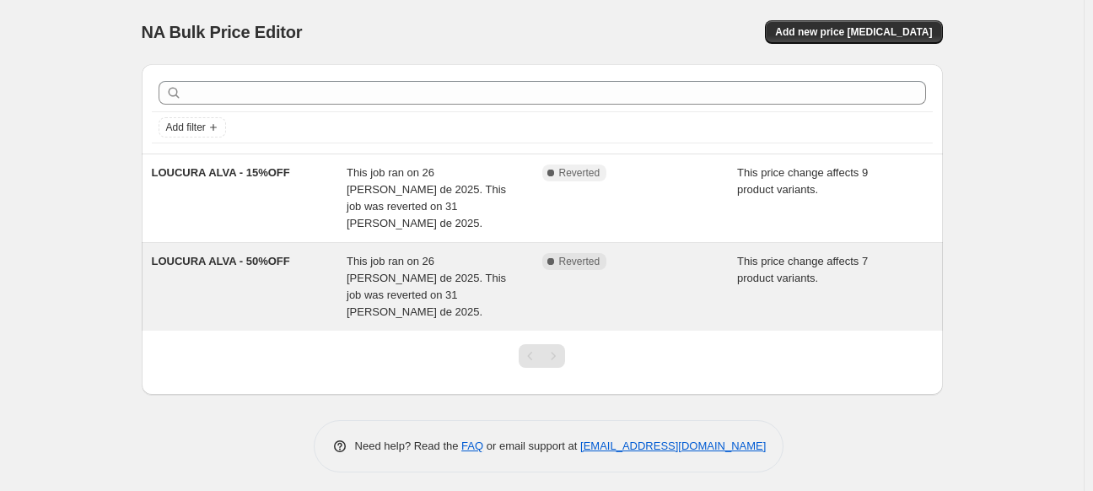
click at [705, 243] on div "LOUCURA [PERSON_NAME] - 50%OFF This job ran on 26 [PERSON_NAME] de 2025. This j…" at bounding box center [542, 287] width 801 height 88
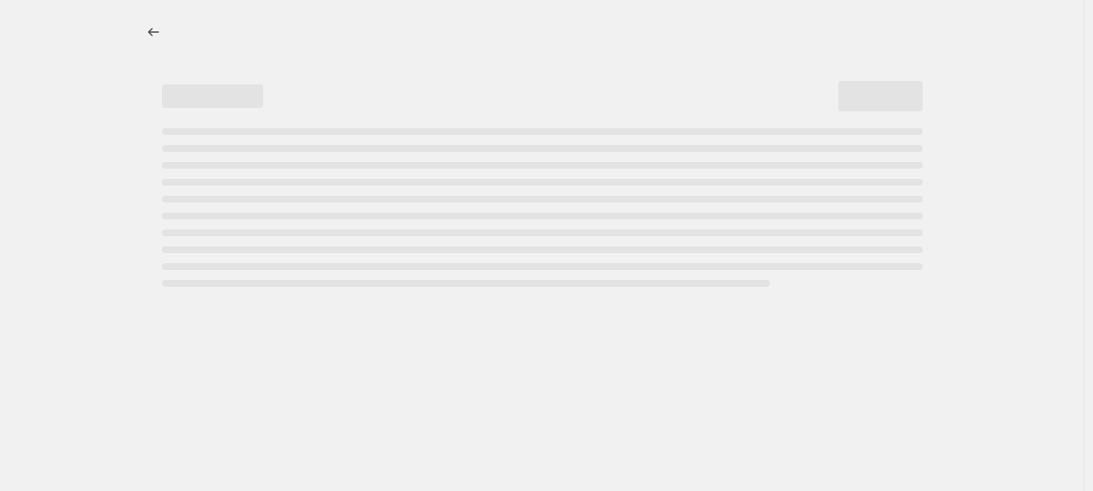
select select "pcap"
select select "no_change"
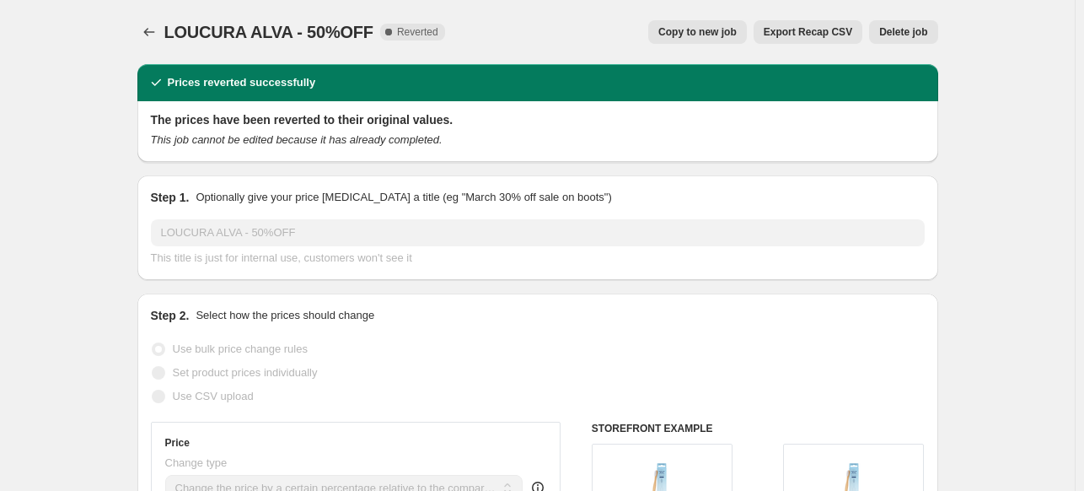
click at [894, 33] on span "Delete job" at bounding box center [903, 31] width 48 height 13
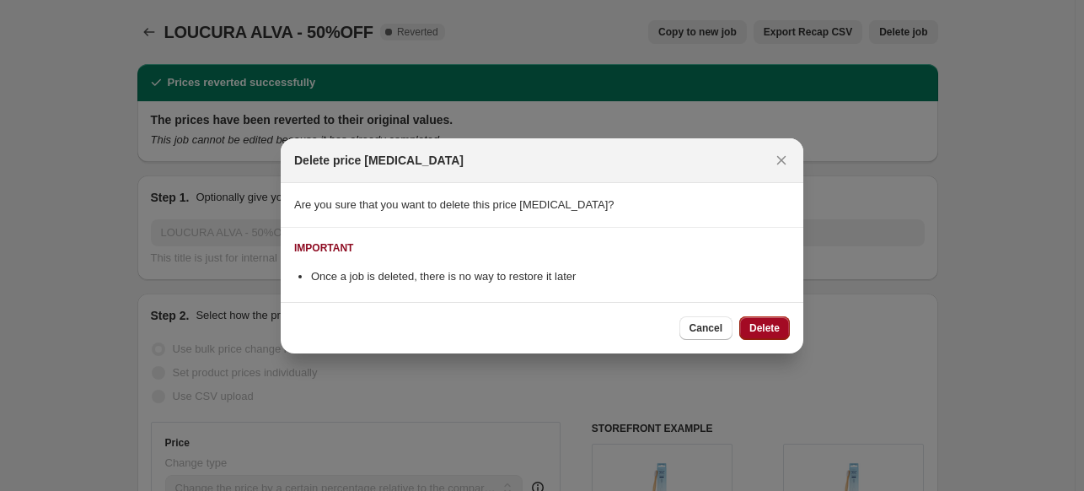
click at [769, 321] on span "Delete" at bounding box center [764, 327] width 30 height 13
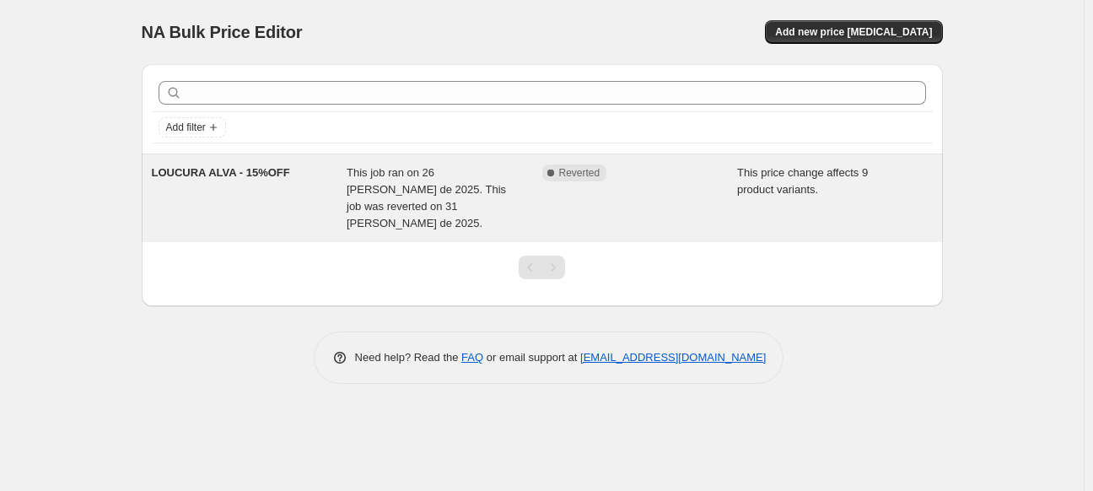
click at [701, 212] on div "Complete Reverted" at bounding box center [640, 197] width 196 height 67
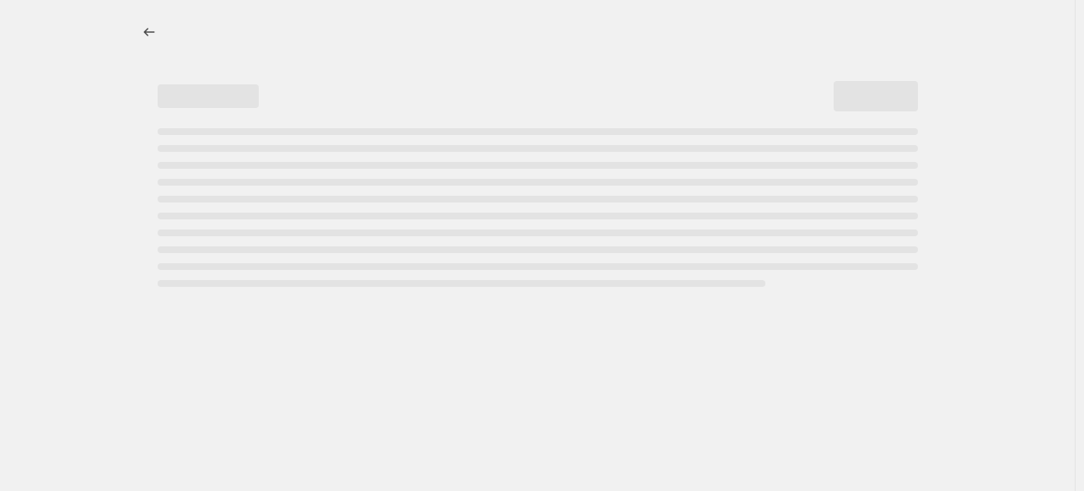
select select "pcap"
select select "no_change"
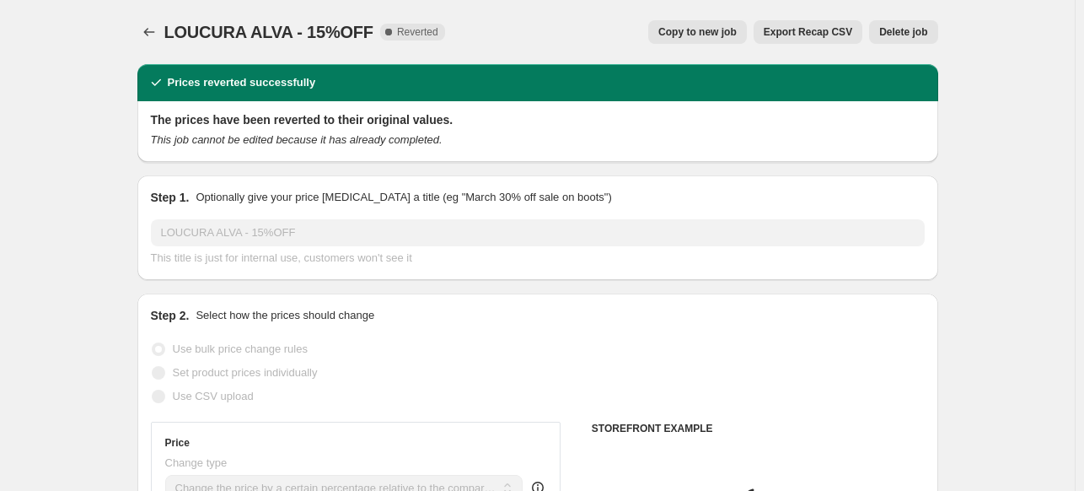
click at [913, 27] on span "Delete job" at bounding box center [903, 31] width 48 height 13
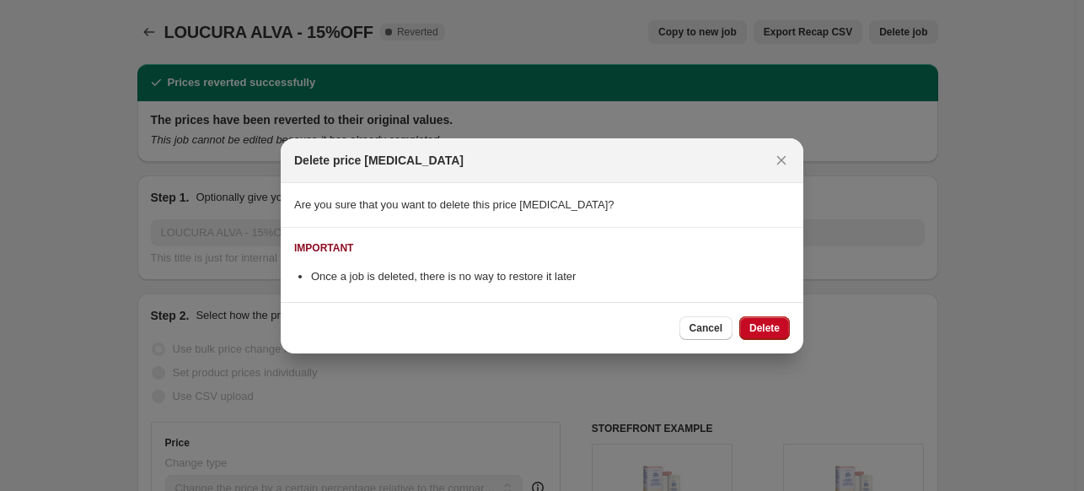
click at [776, 321] on button "Delete" at bounding box center [764, 328] width 51 height 24
